Goal: Task Accomplishment & Management: Manage account settings

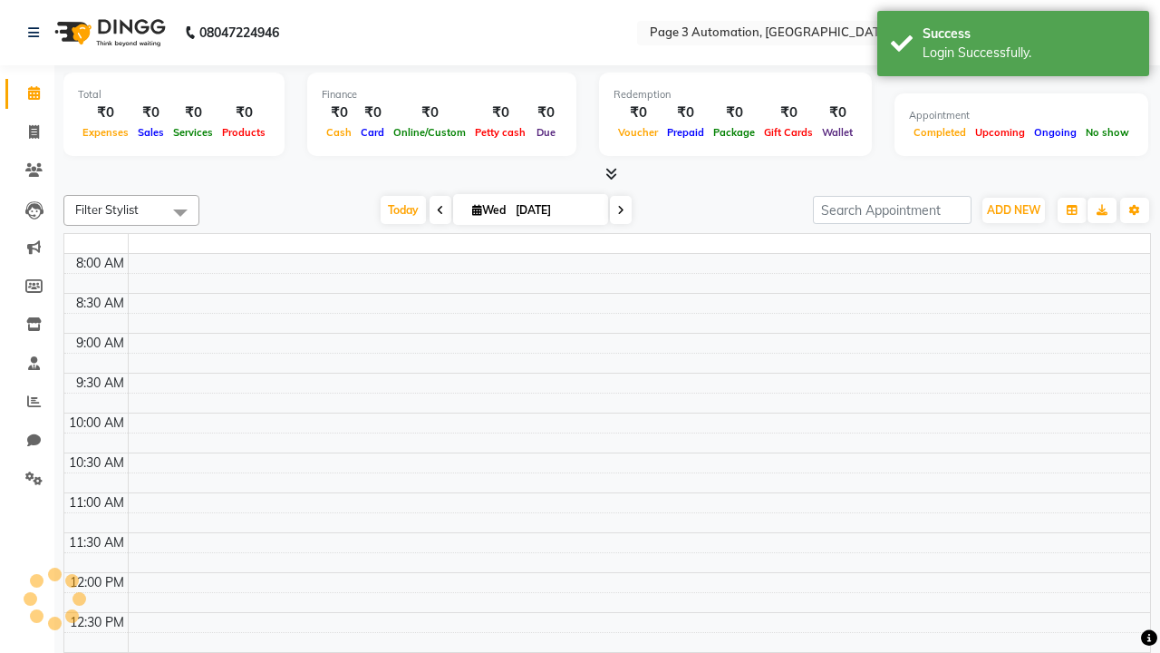
select select "en"
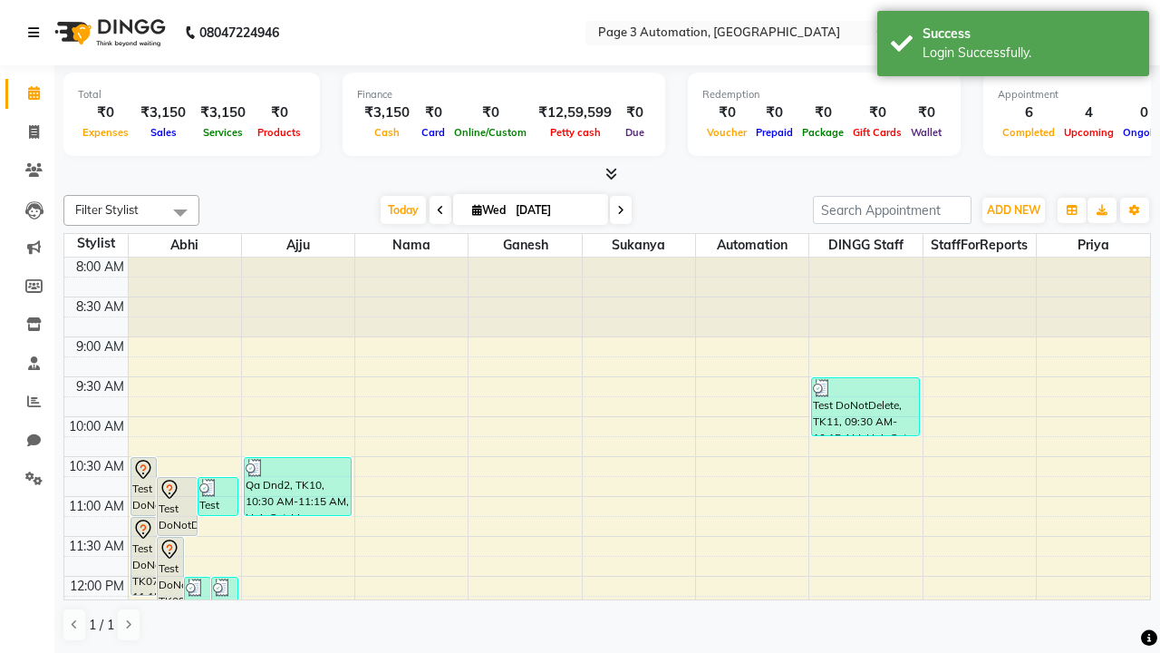
click at [37, 33] on icon at bounding box center [33, 32] width 11 height 13
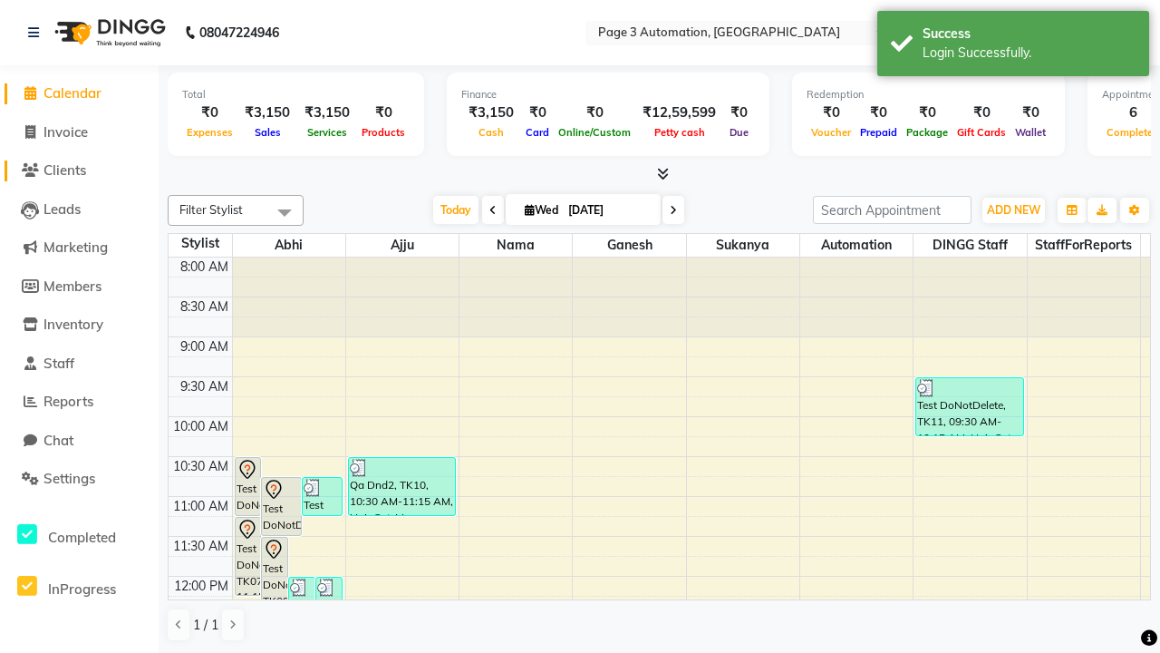
click at [79, 170] on span "Clients" at bounding box center [65, 169] width 43 height 17
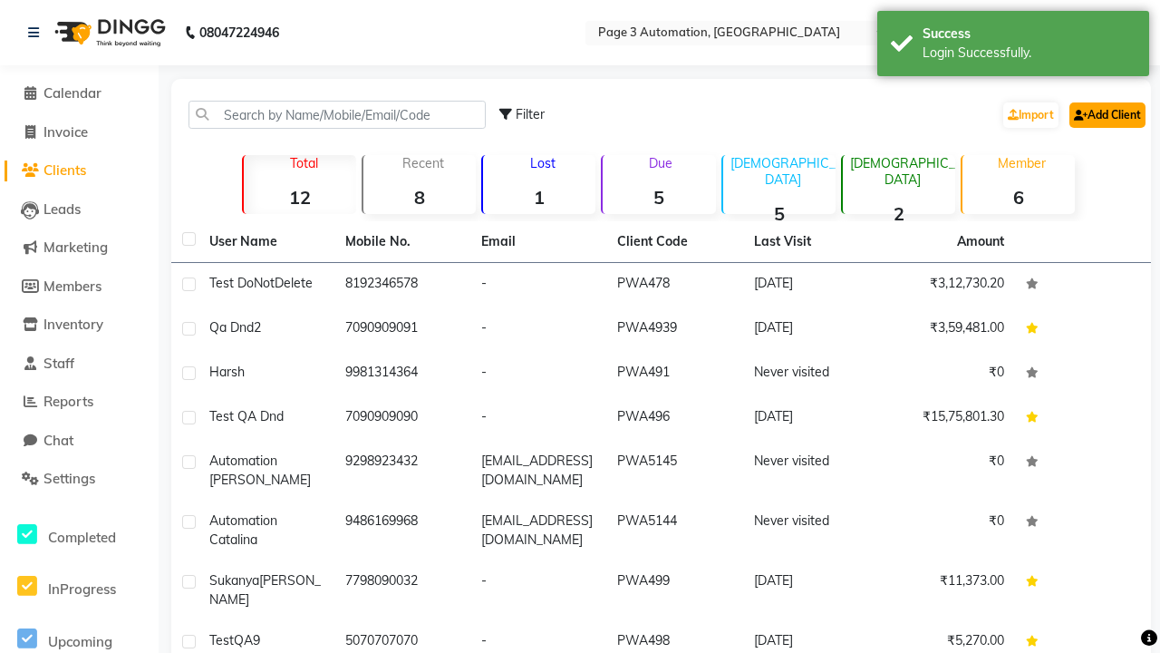
click at [1106, 114] on link "Add Client" at bounding box center [1108, 114] width 76 height 25
select select "22"
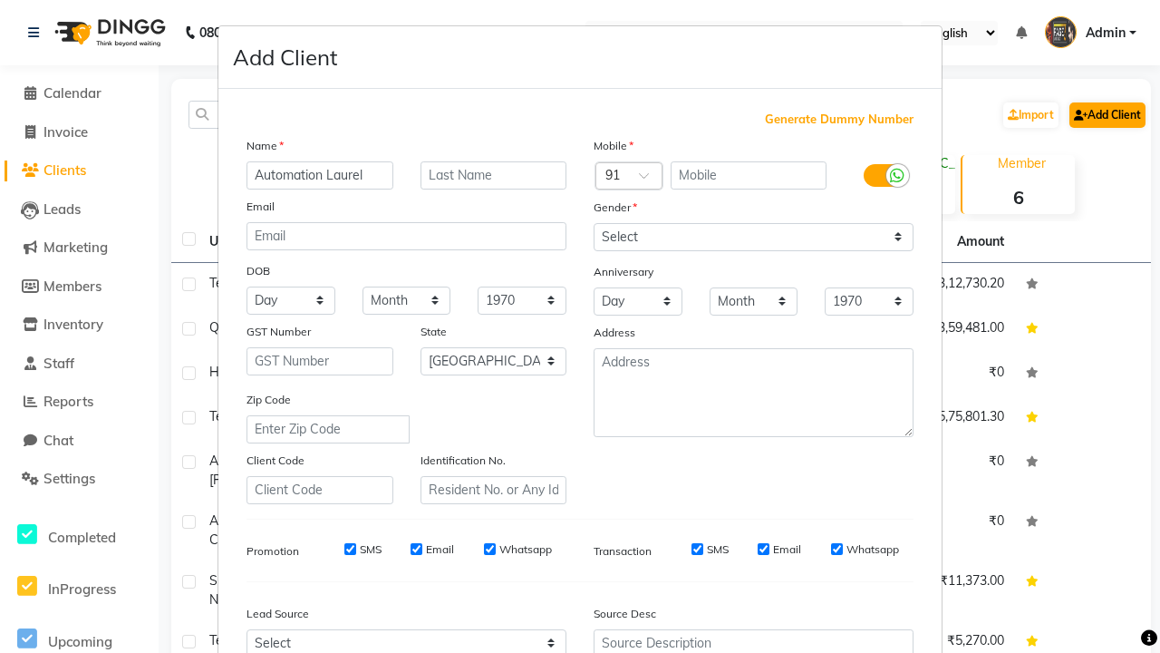
type input "Automation Laurel"
type input "9773513961"
type input "[EMAIL_ADDRESS][DOMAIN_NAME]"
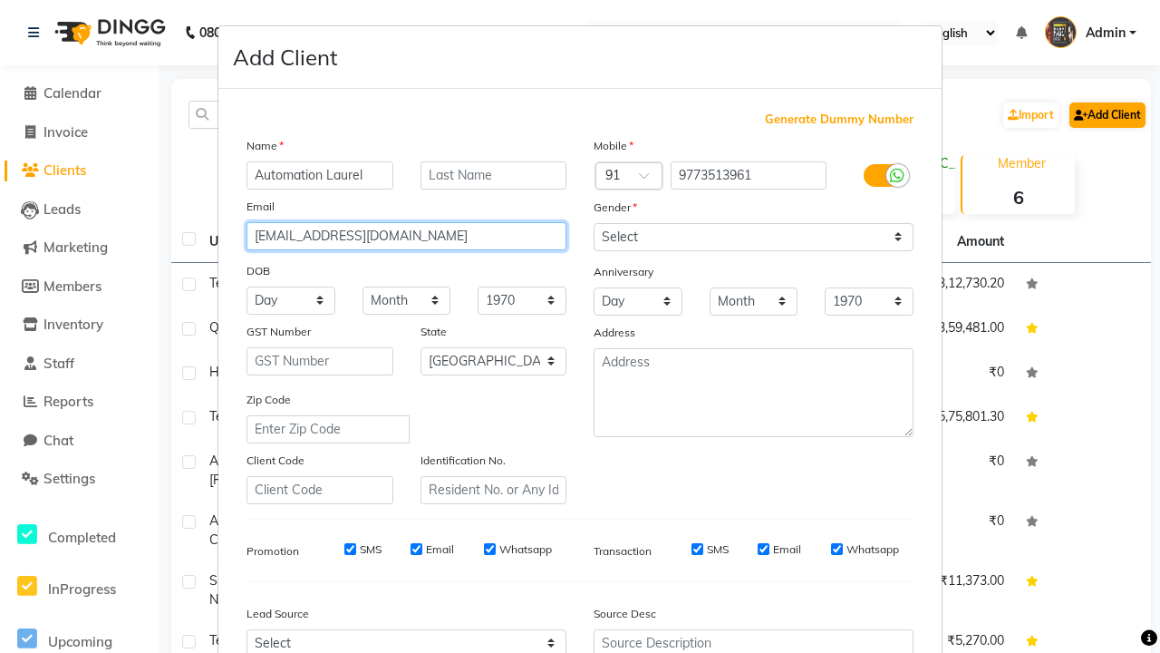
select select "[DEMOGRAPHIC_DATA]"
type input "[EMAIL_ADDRESS][DOMAIN_NAME]"
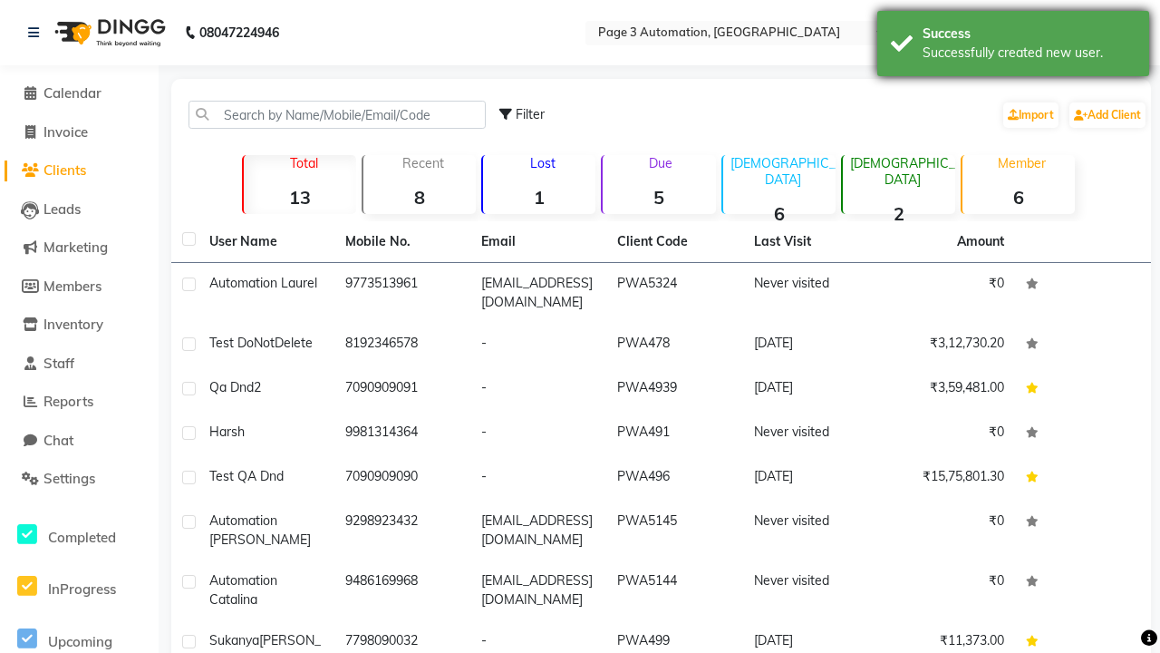
click at [1014, 46] on div "Successfully created new user." at bounding box center [1029, 53] width 213 height 19
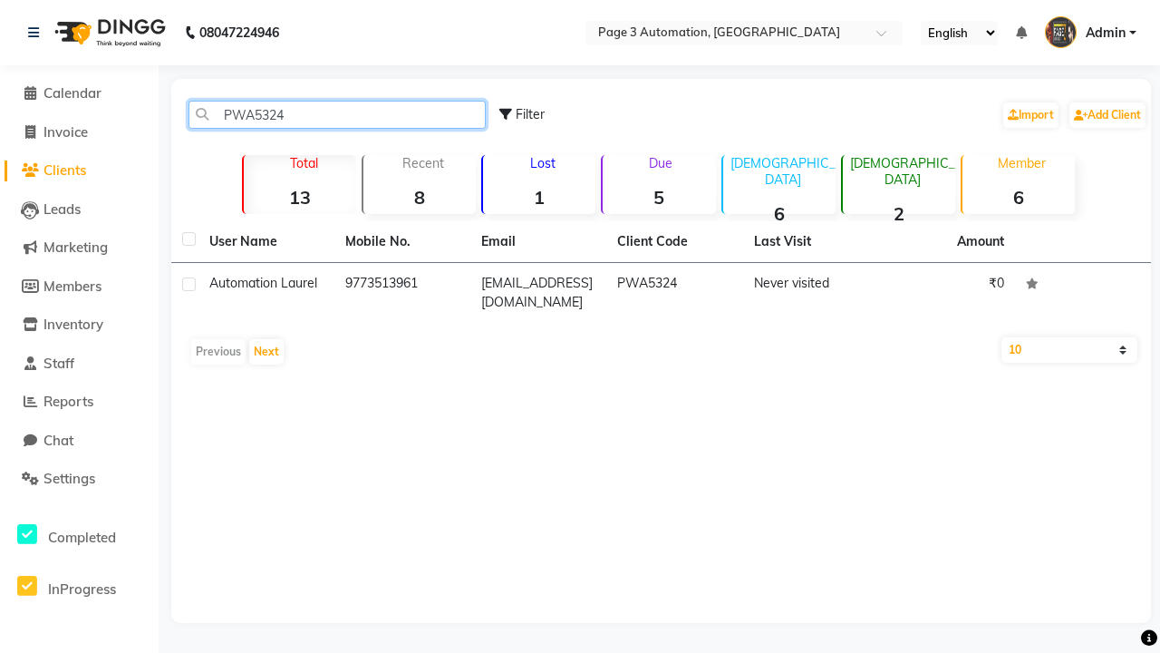
type input "PWA5324"
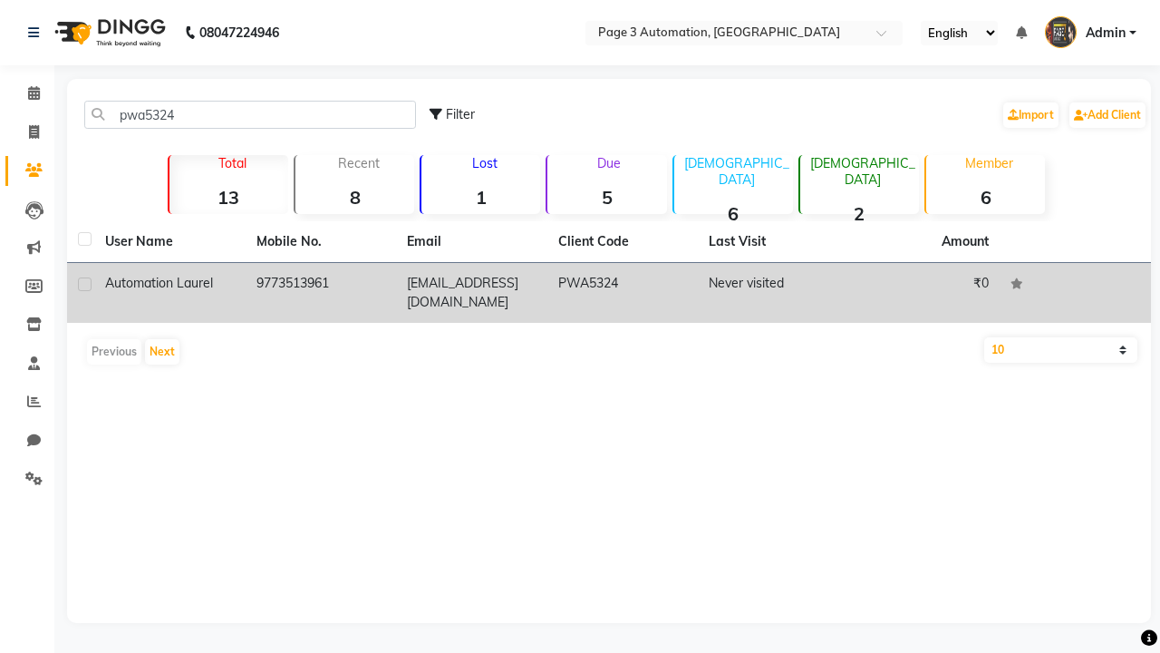
click at [84, 284] on label at bounding box center [85, 284] width 14 height 14
click at [84, 284] on input "checkbox" at bounding box center [84, 285] width 12 height 12
checkbox input "true"
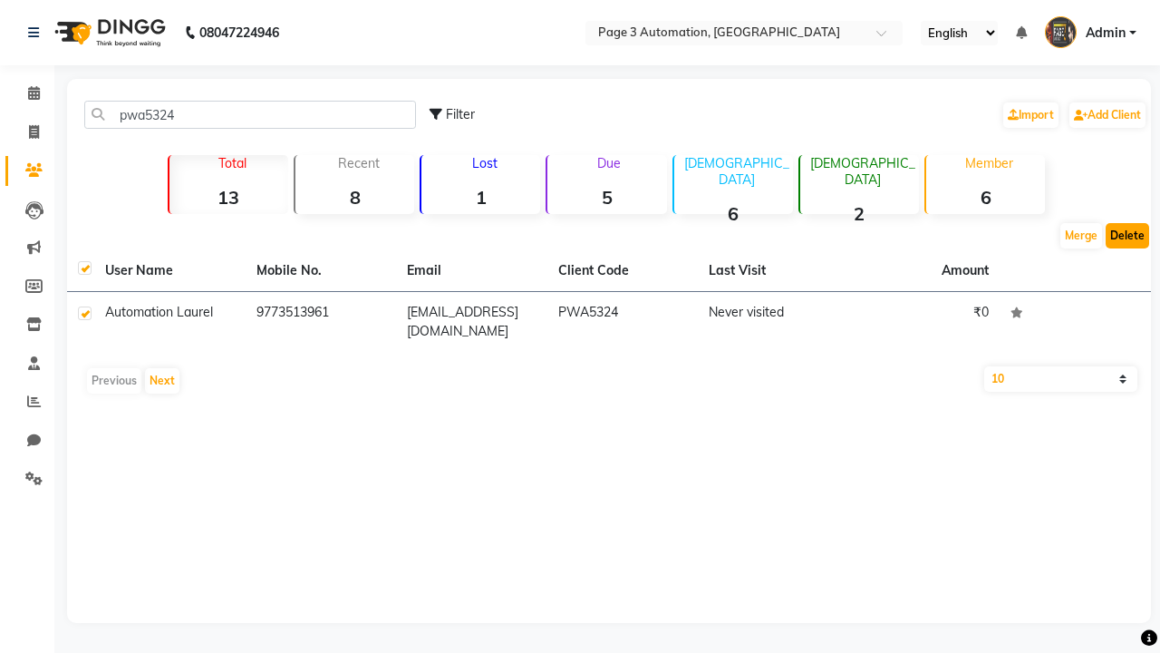
click at [1128, 236] on button "Delete" at bounding box center [1128, 235] width 44 height 25
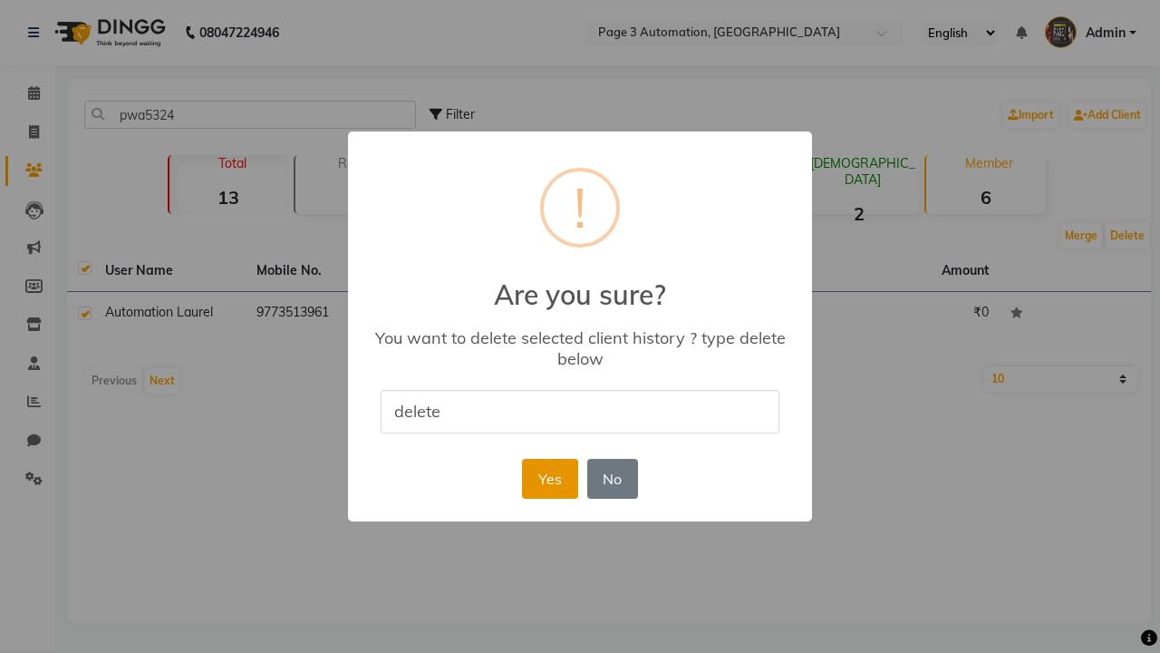
type input "delete"
click at [549, 478] on button "Yes" at bounding box center [549, 479] width 55 height 40
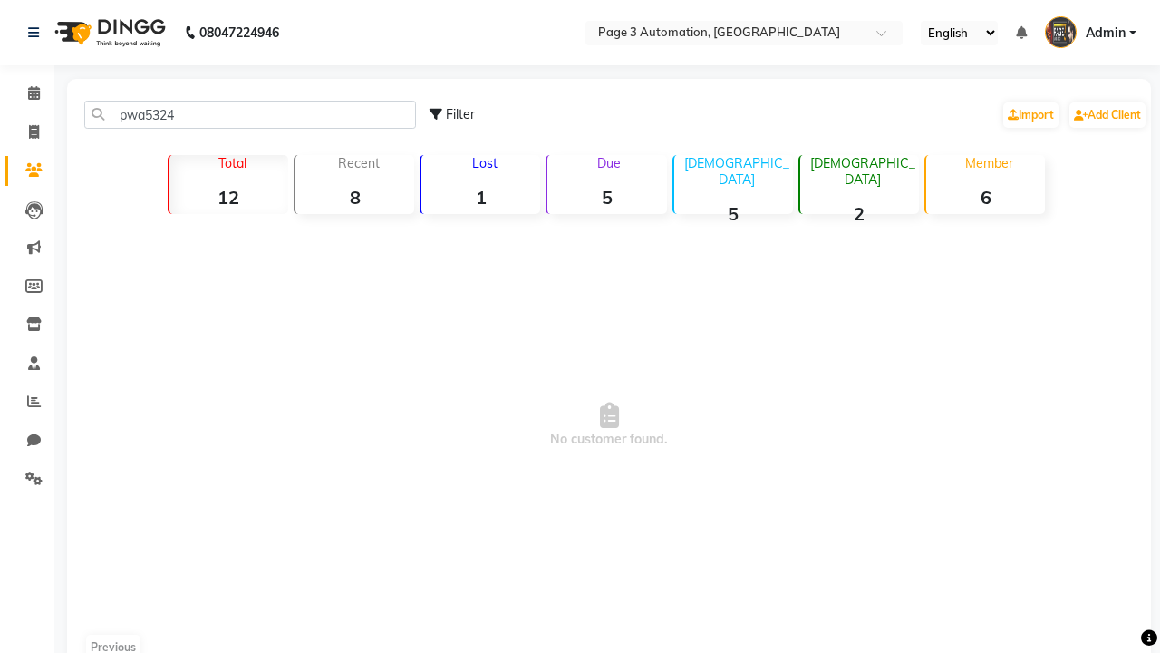
click at [1091, 33] on span "Admin" at bounding box center [1106, 33] width 40 height 19
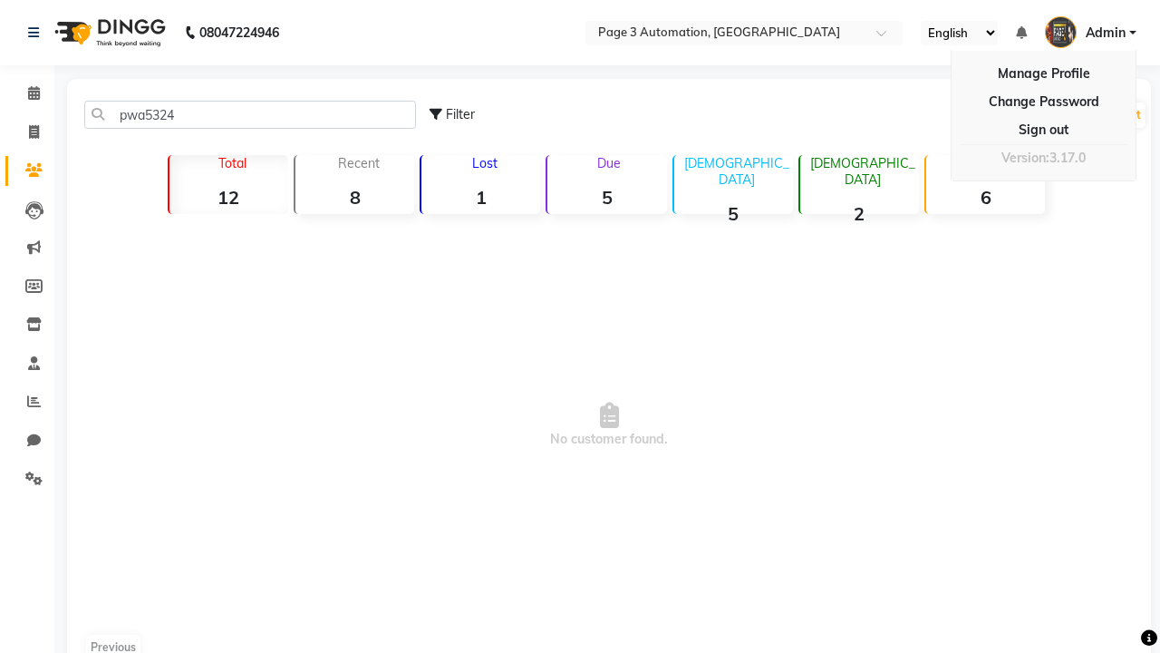
scroll to position [18, 0]
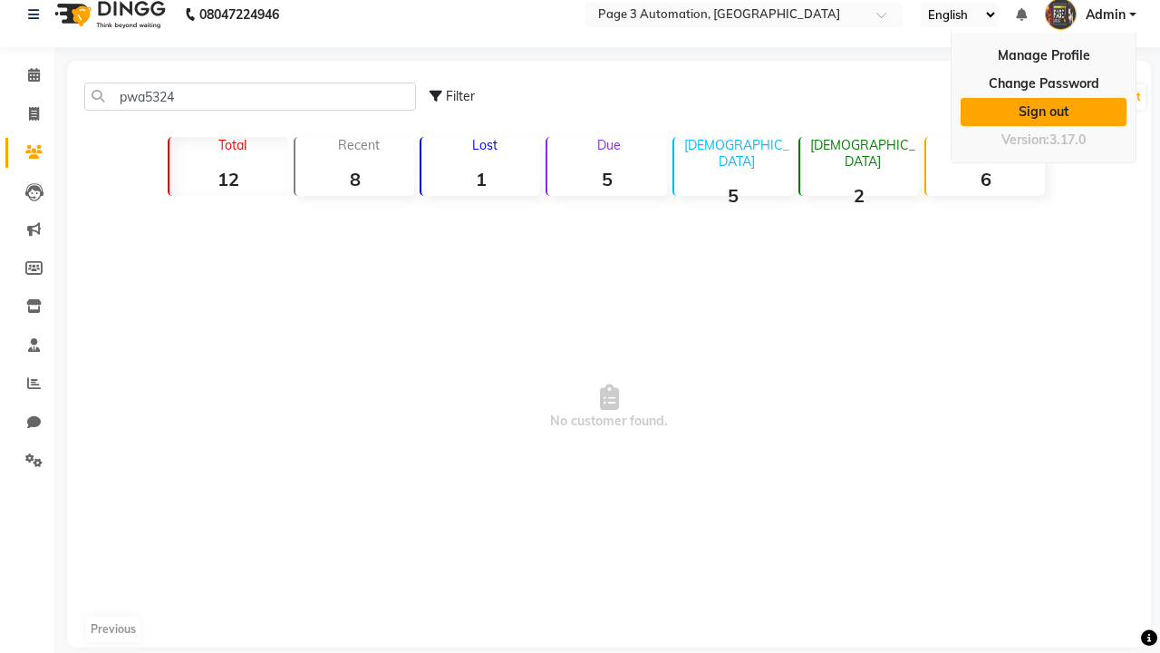
click at [1043, 112] on link "Sign out" at bounding box center [1044, 112] width 166 height 28
